Goal: Information Seeking & Learning: Learn about a topic

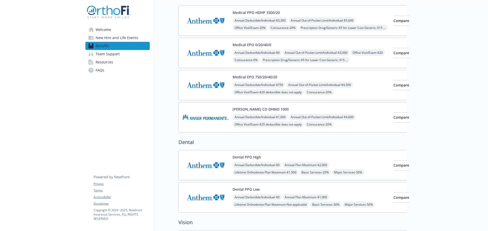
scroll to position [25, 0]
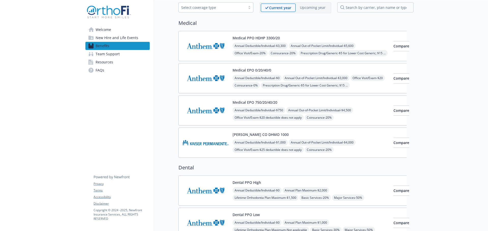
click at [195, 55] on img at bounding box center [206, 46] width 46 height 22
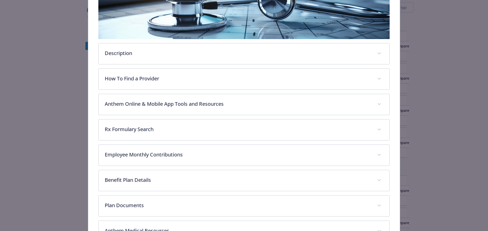
scroll to position [168, 0]
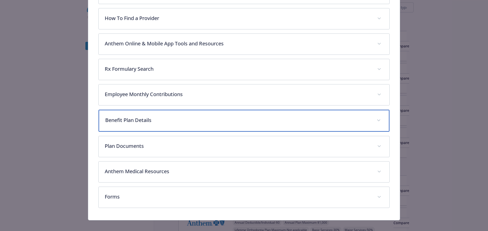
click at [179, 124] on div "Benefit Plan Details" at bounding box center [244, 121] width 291 height 22
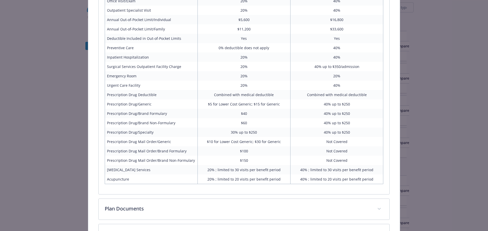
scroll to position [413, 0]
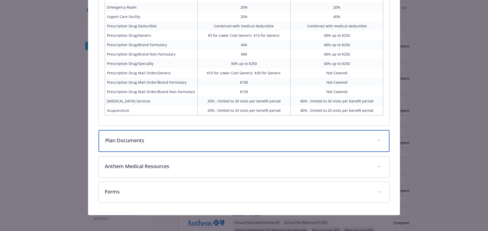
click at [156, 145] on div "Plan Documents" at bounding box center [244, 141] width 291 height 22
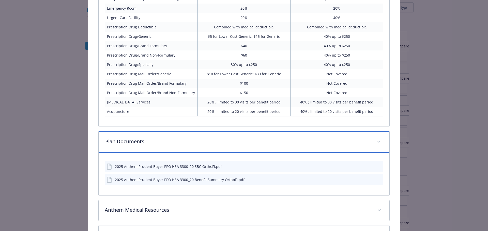
scroll to position [456, 0]
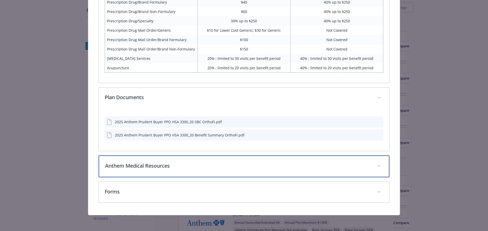
click at [162, 163] on p "Anthem Medical Resources" at bounding box center [237, 166] width 265 height 8
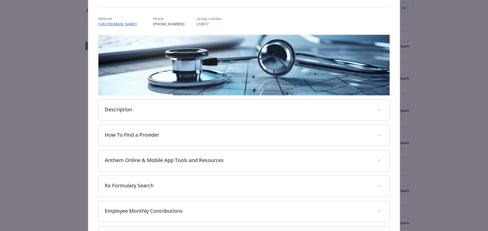
scroll to position [102, 0]
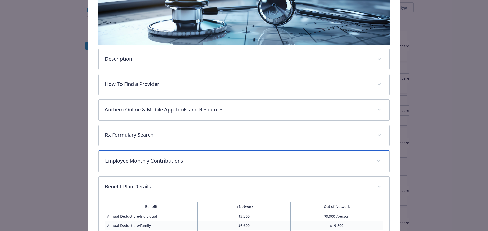
click at [144, 167] on div "Employee Monthly Contributions" at bounding box center [244, 162] width 291 height 22
